Goal: Task Accomplishment & Management: Complete application form

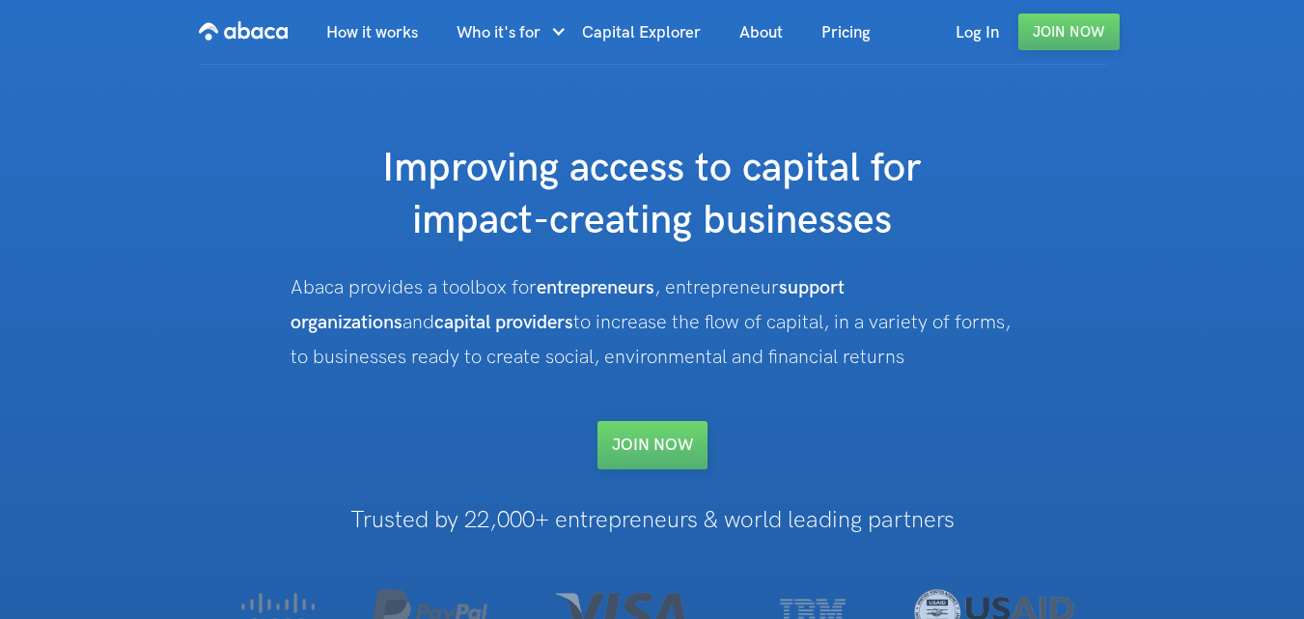
click at [539, 215] on h1 "Improving access to capital for impact-creating businesses" at bounding box center [652, 195] width 772 height 104
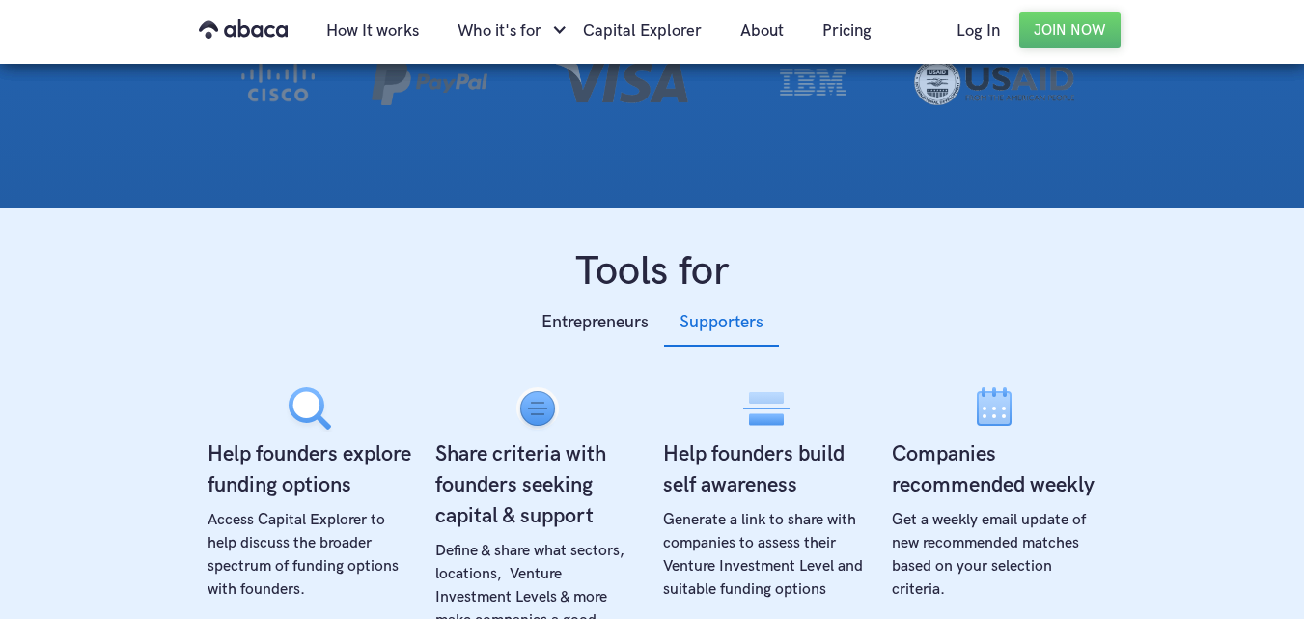
scroll to position [618, 0]
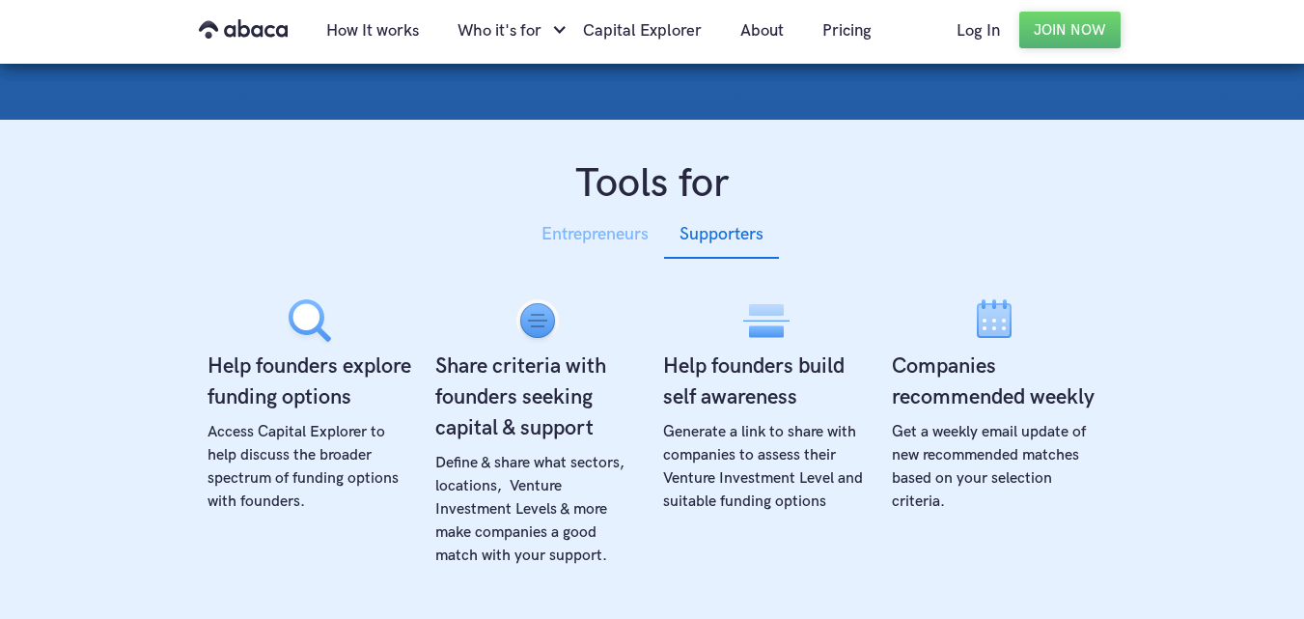
click at [548, 221] on div "Entrepreneurs" at bounding box center [594, 234] width 107 height 29
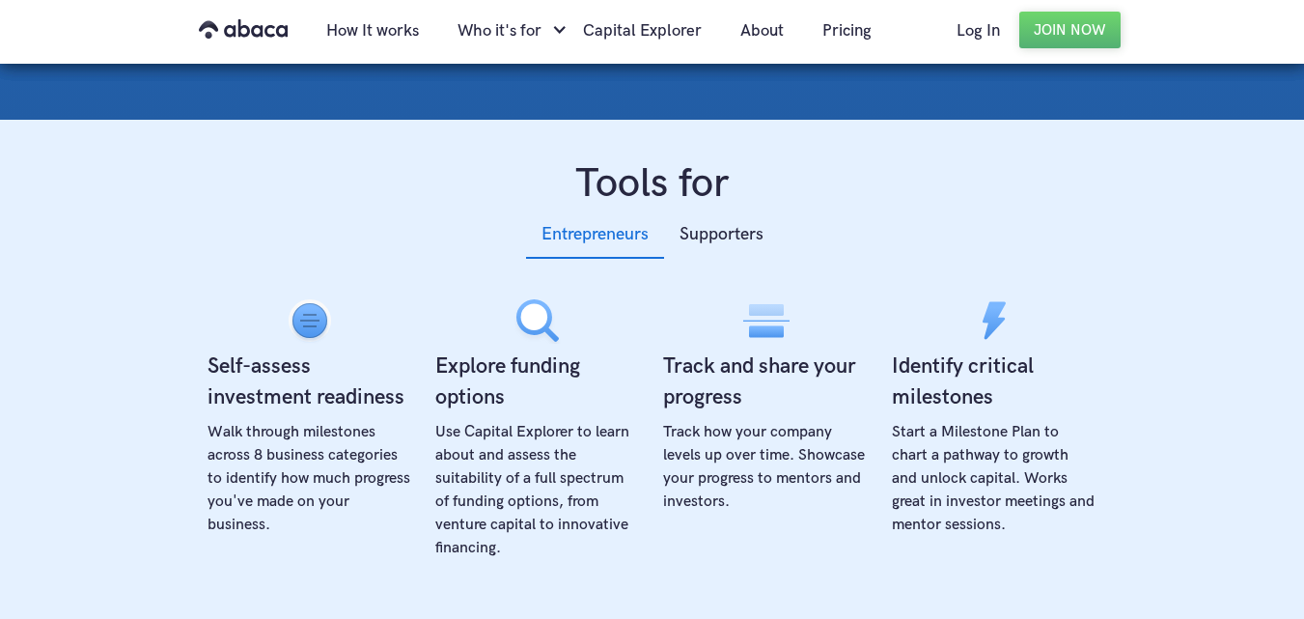
click at [431, 188] on h1 "Tools for" at bounding box center [652, 184] width 913 height 52
click at [1025, 32] on link "Join Now" at bounding box center [1069, 30] width 101 height 37
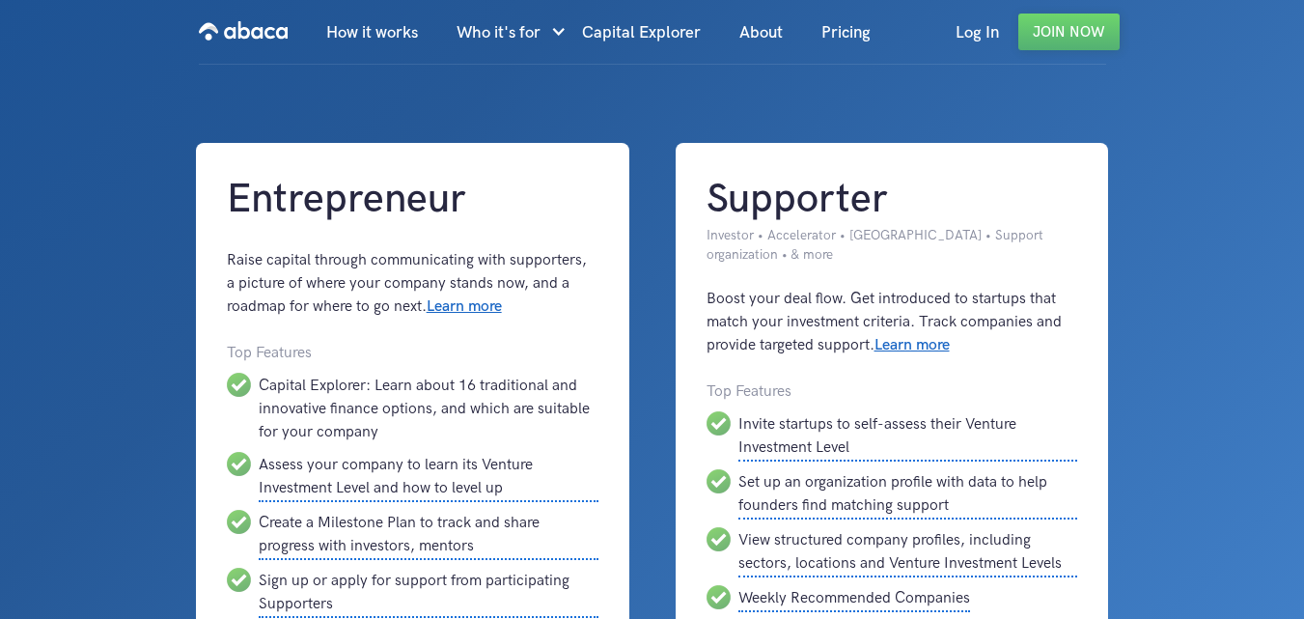
click at [644, 182] on div "Entrepreneur Raise capital through communicating with supporters, a picture of …" at bounding box center [652, 443] width 913 height 600
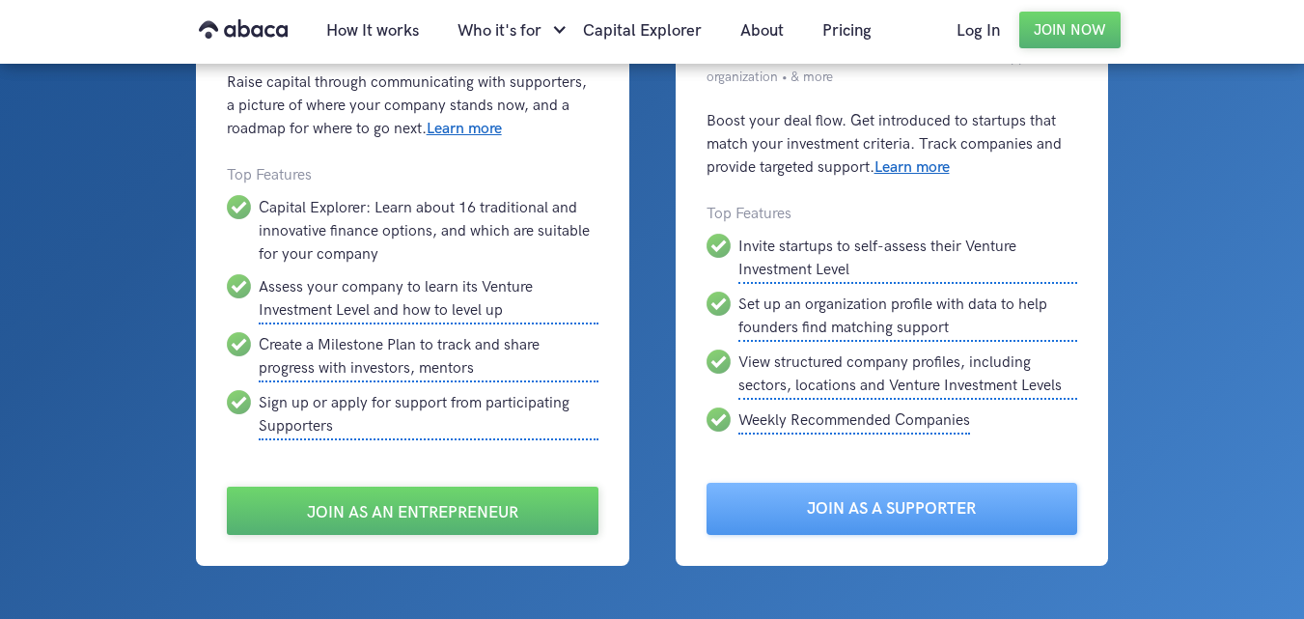
scroll to position [193, 0]
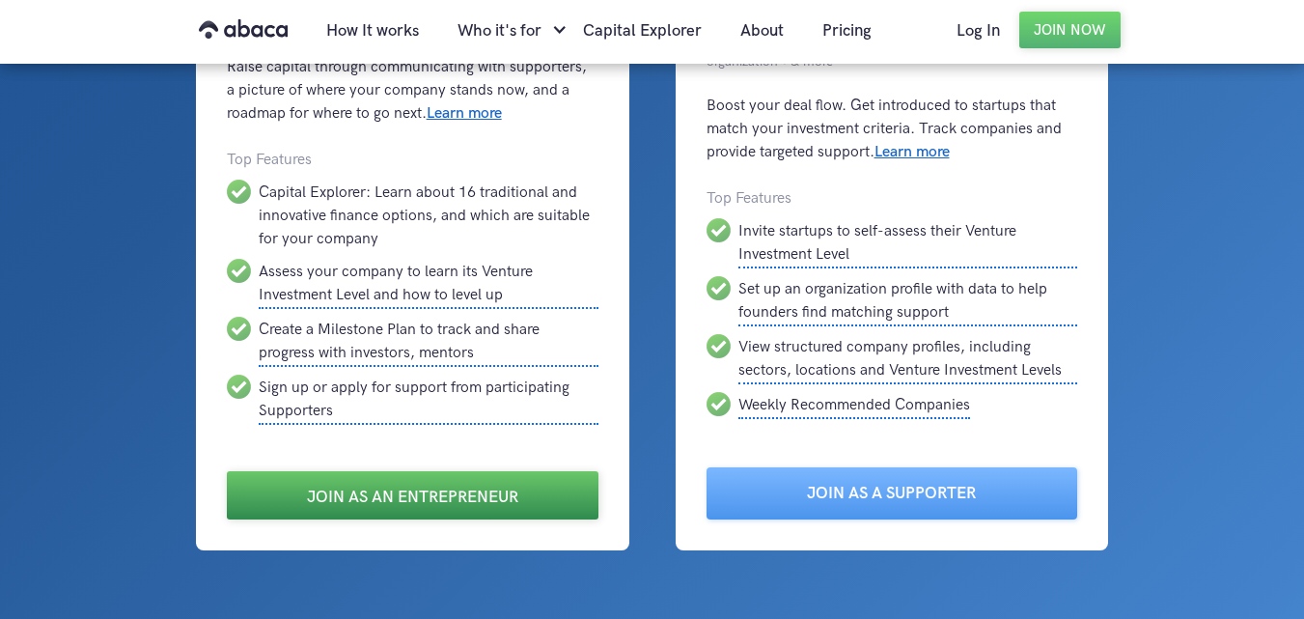
click at [295, 505] on link "Join as an Entrepreneur" at bounding box center [413, 495] width 372 height 48
